Goal: Browse casually

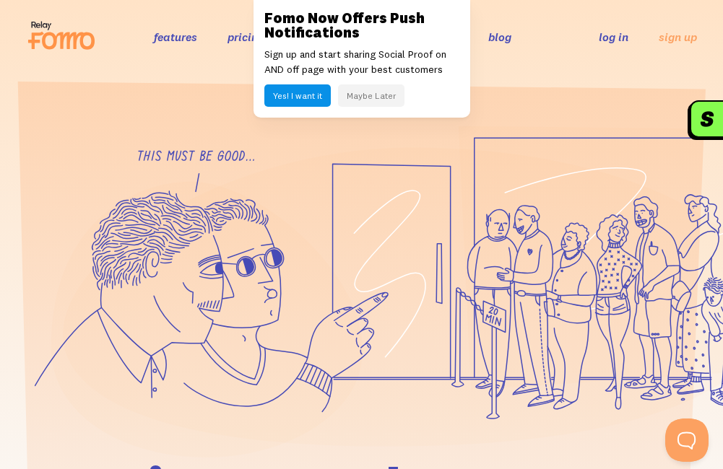
click at [382, 97] on button "Maybe Later" at bounding box center [371, 96] width 66 height 22
